Goal: Check status: Check status

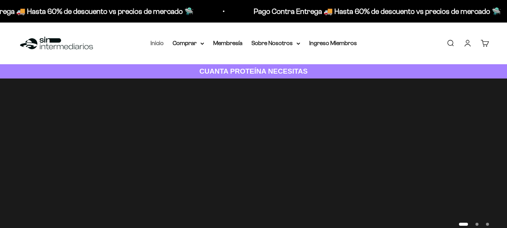
click at [159, 40] on link "Inicio" at bounding box center [156, 43] width 13 height 6
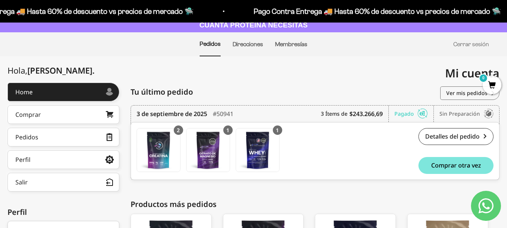
scroll to position [59, 0]
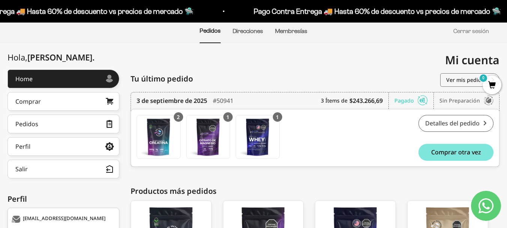
click at [453, 124] on link "Detalles del pedido" at bounding box center [455, 123] width 75 height 17
